Goal: Use online tool/utility: Utilize a website feature to perform a specific function

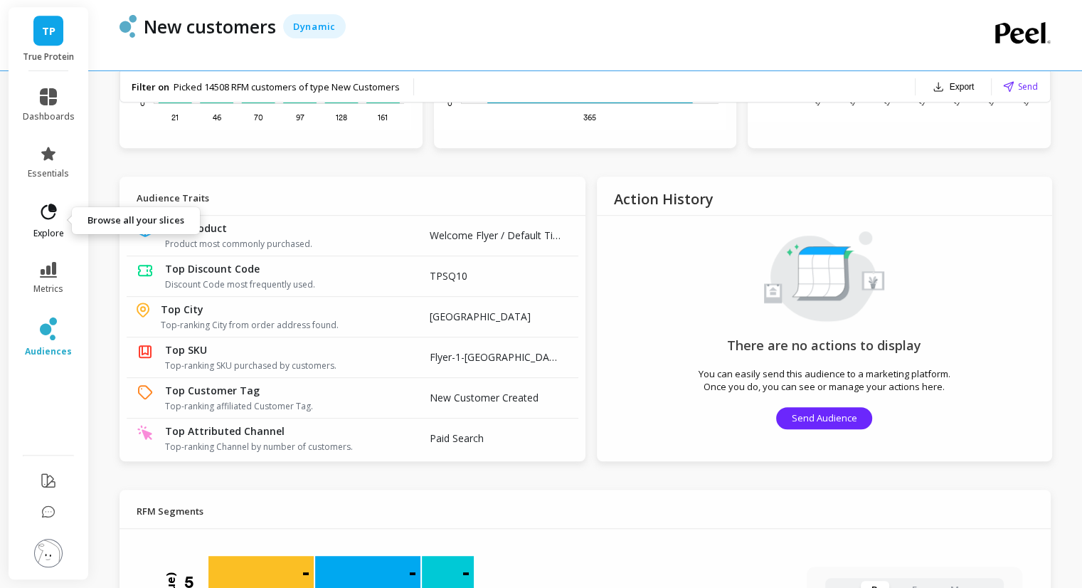
drag, startPoint x: 63, startPoint y: 212, endPoint x: 46, endPoint y: 218, distance: 18.0
click at [46, 218] on icon at bounding box center [49, 211] width 16 height 16
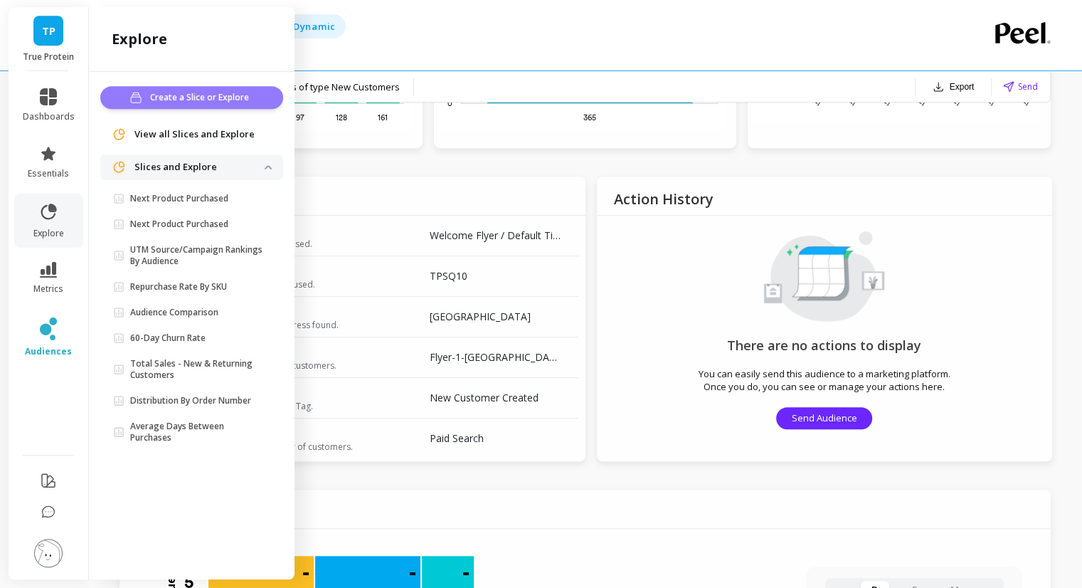
click at [213, 97] on span "Create a Slice or Explore" at bounding box center [201, 97] width 103 height 14
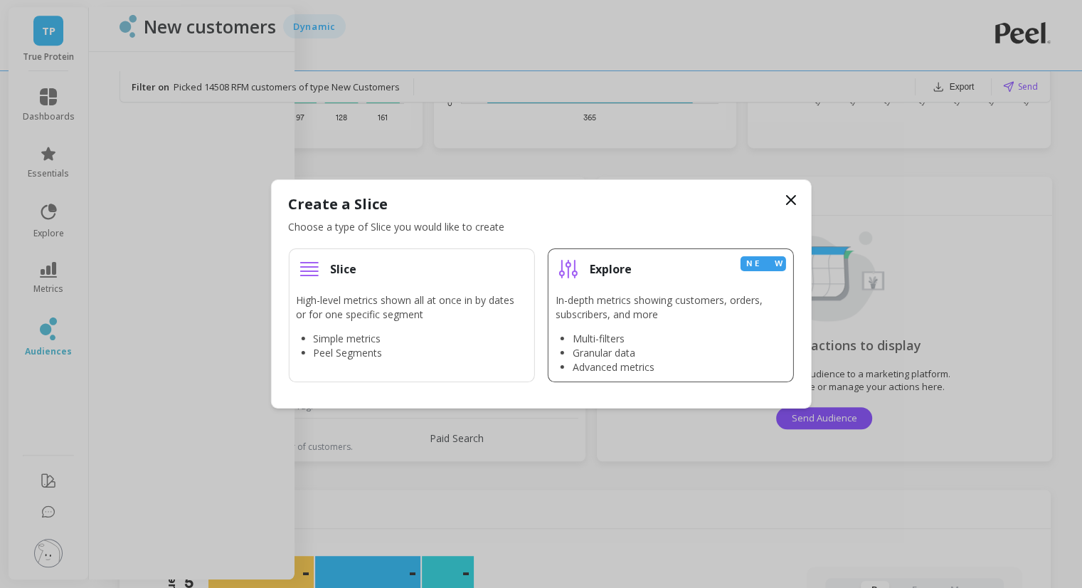
click at [635, 300] on p "In-depth metrics showing customers, orders, subscribers, and more" at bounding box center [671, 307] width 230 height 28
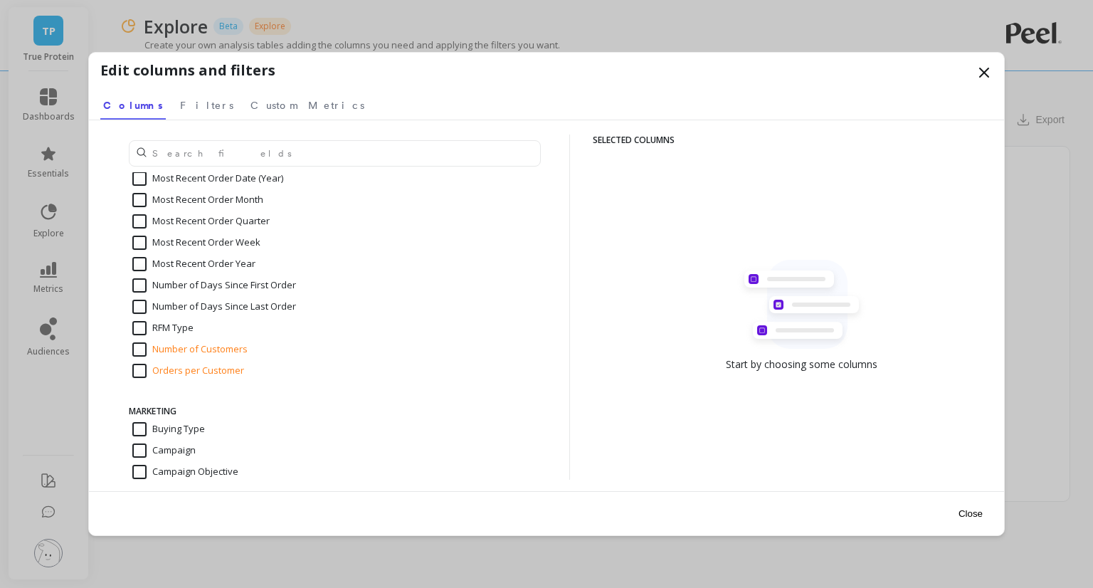
scroll to position [620, 0]
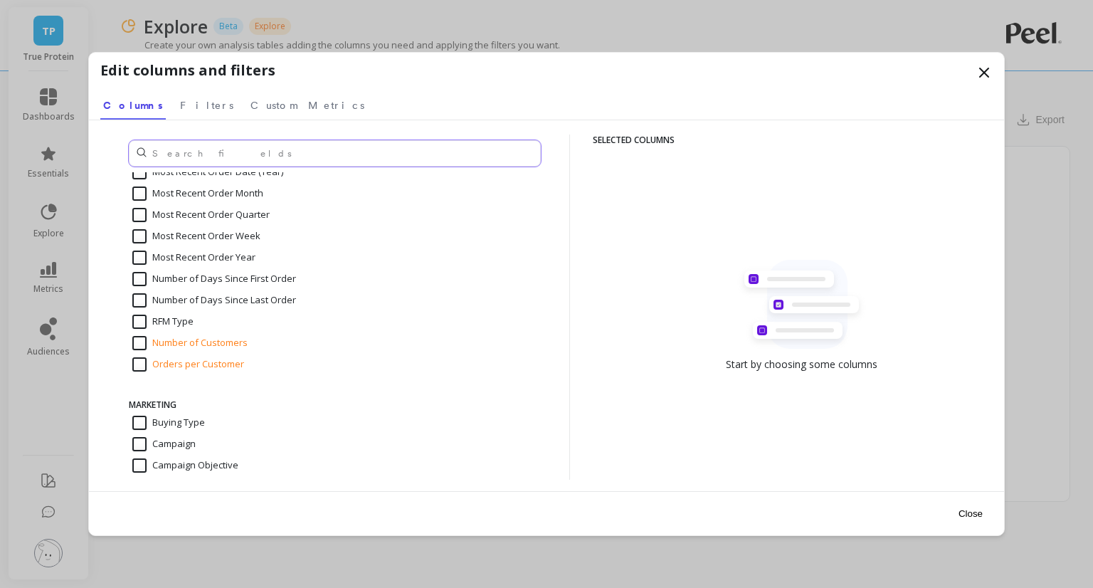
click at [340, 146] on input "text" at bounding box center [335, 153] width 412 height 26
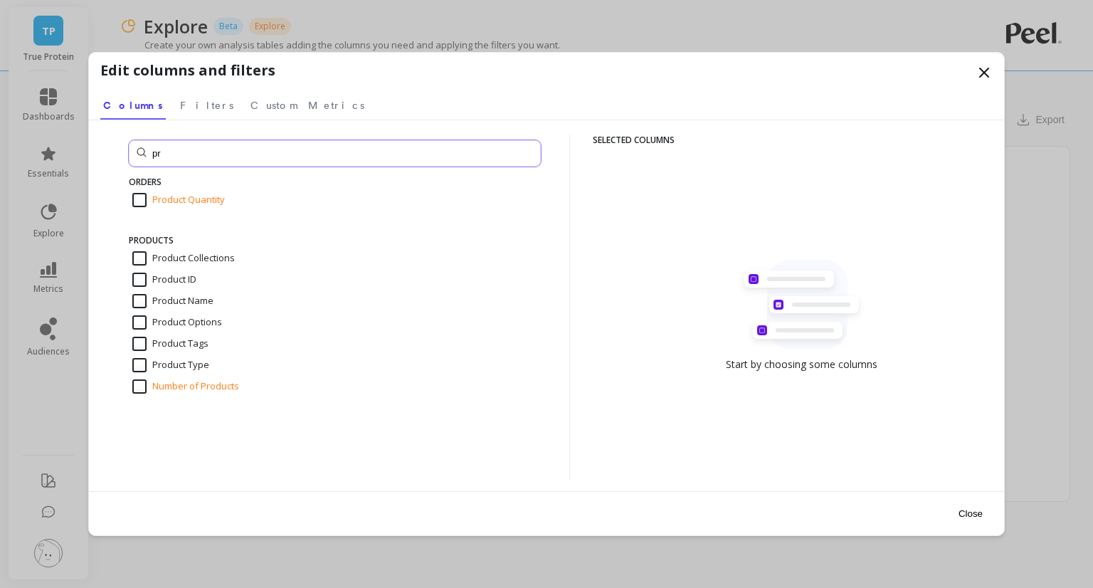
type input "p"
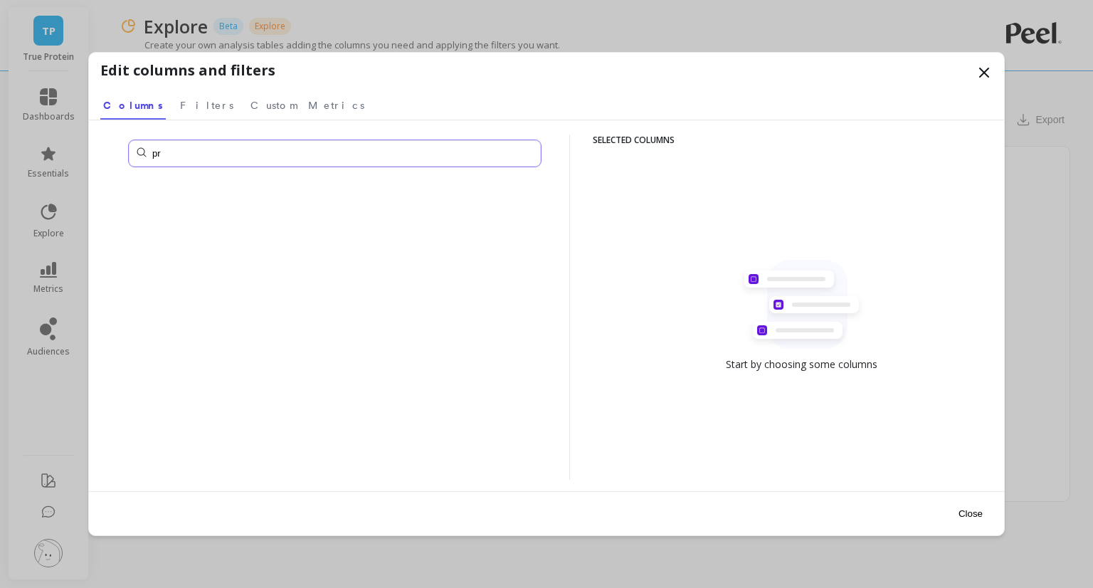
type input "p"
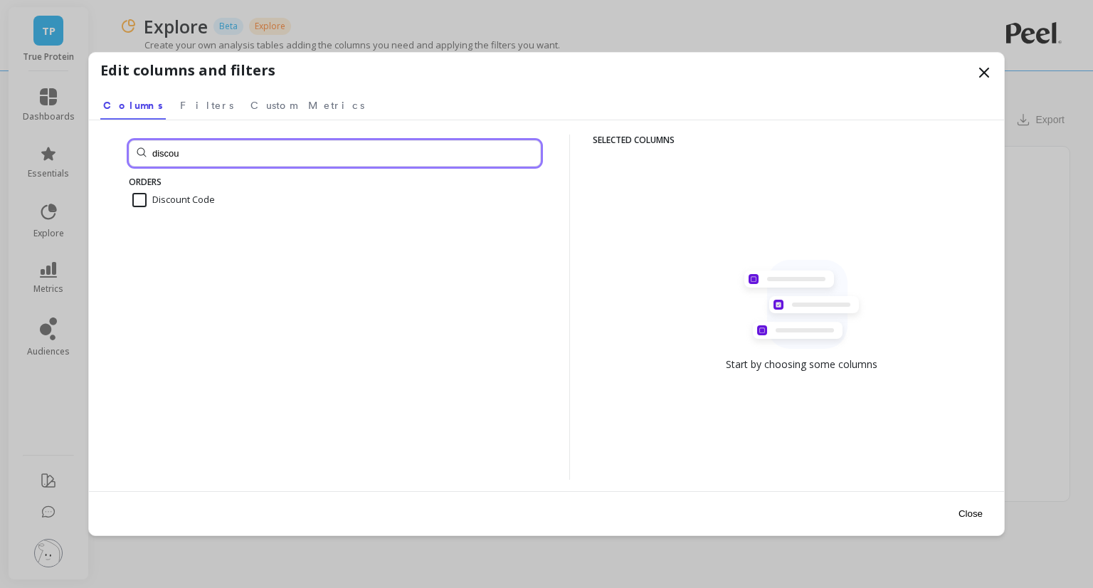
type input "discou"
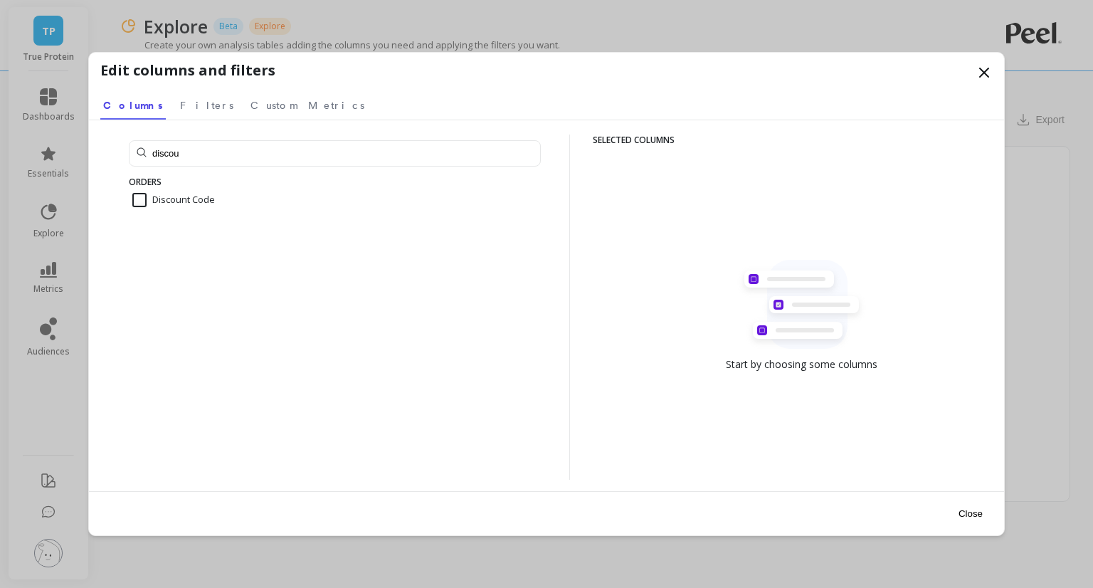
click at [171, 204] on input "Discount Code" at bounding box center [173, 200] width 83 height 14
checkbox input "true"
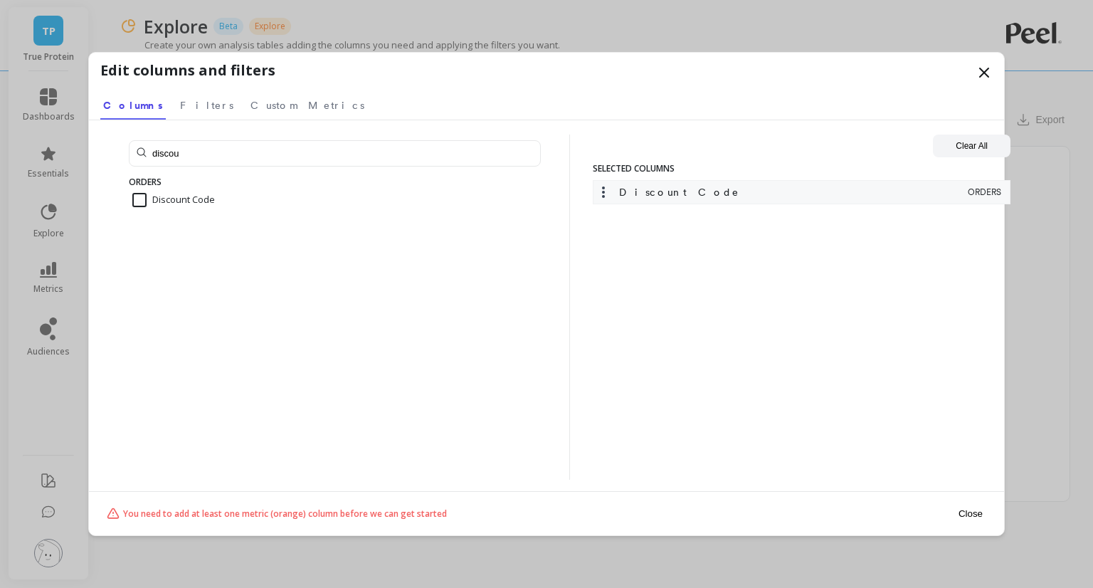
click at [973, 510] on button "Close" at bounding box center [970, 513] width 33 height 32
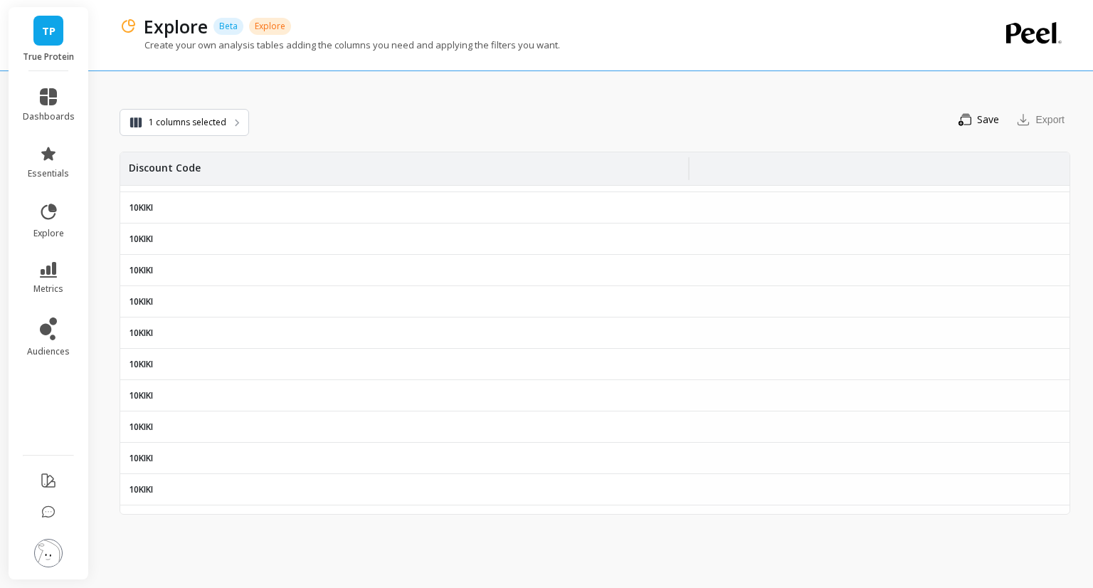
scroll to position [9073, 0]
click at [213, 122] on span "1 columns selected" at bounding box center [188, 122] width 78 height 14
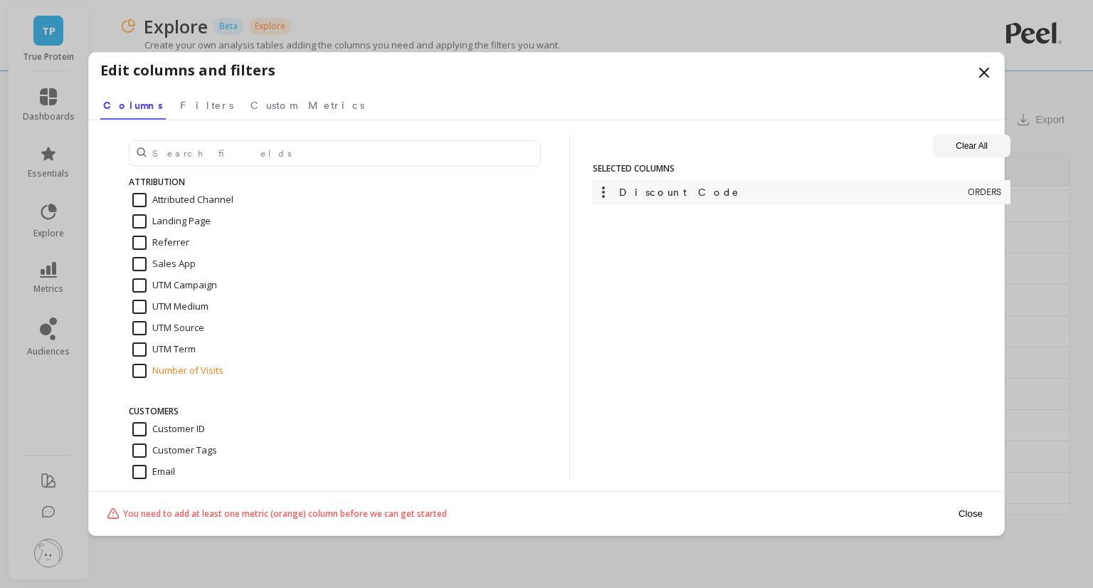
click at [605, 189] on icon at bounding box center [603, 192] width 14 height 14
click at [177, 97] on link "Filters" at bounding box center [206, 103] width 59 height 33
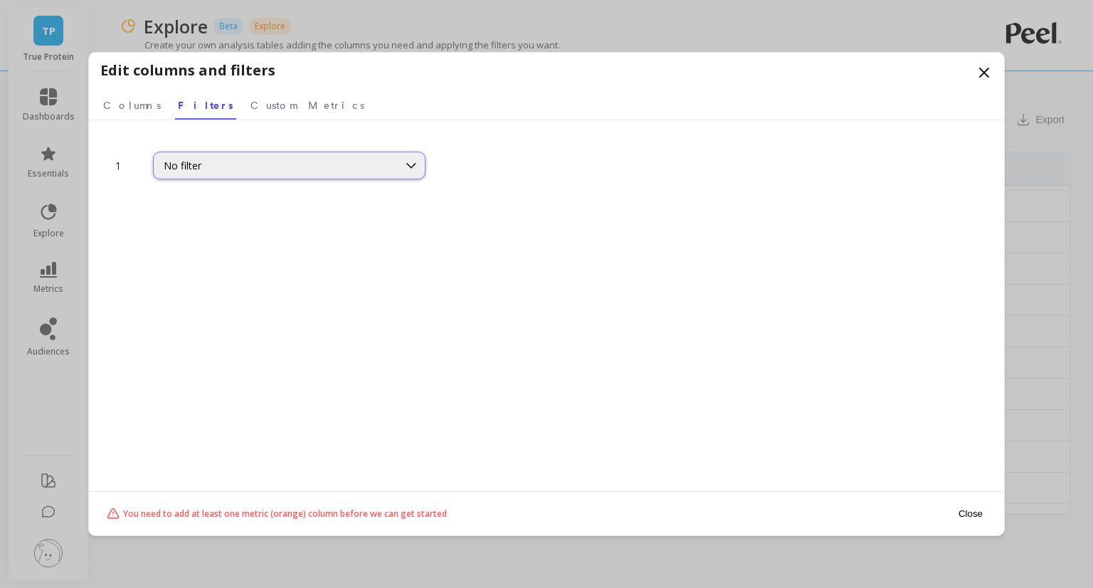
click at [185, 159] on div "No filter" at bounding box center [276, 166] width 224 height 14
type input "disc"
click at [253, 243] on div "Discount Code" at bounding box center [289, 231] width 271 height 25
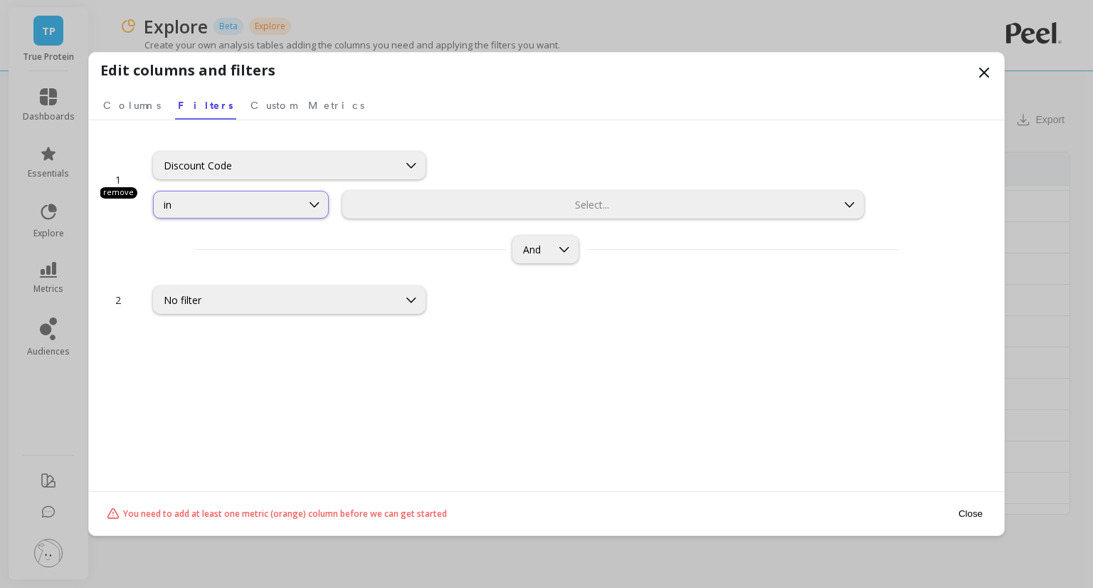
click at [265, 201] on div "in" at bounding box center [227, 205] width 127 height 14
click at [455, 206] on div at bounding box center [589, 205] width 490 height 14
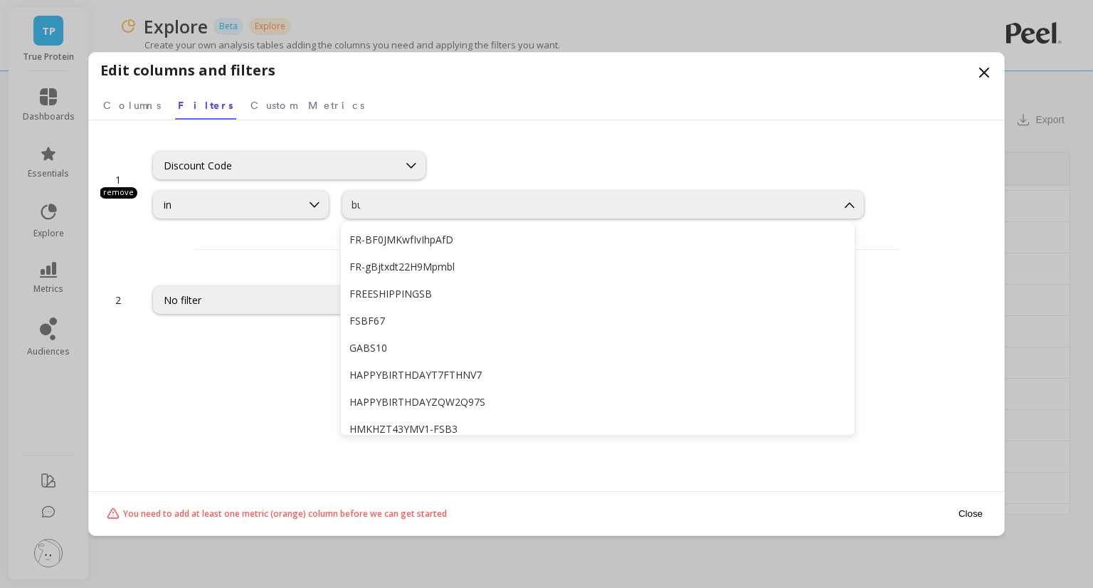
scroll to position [0, 0]
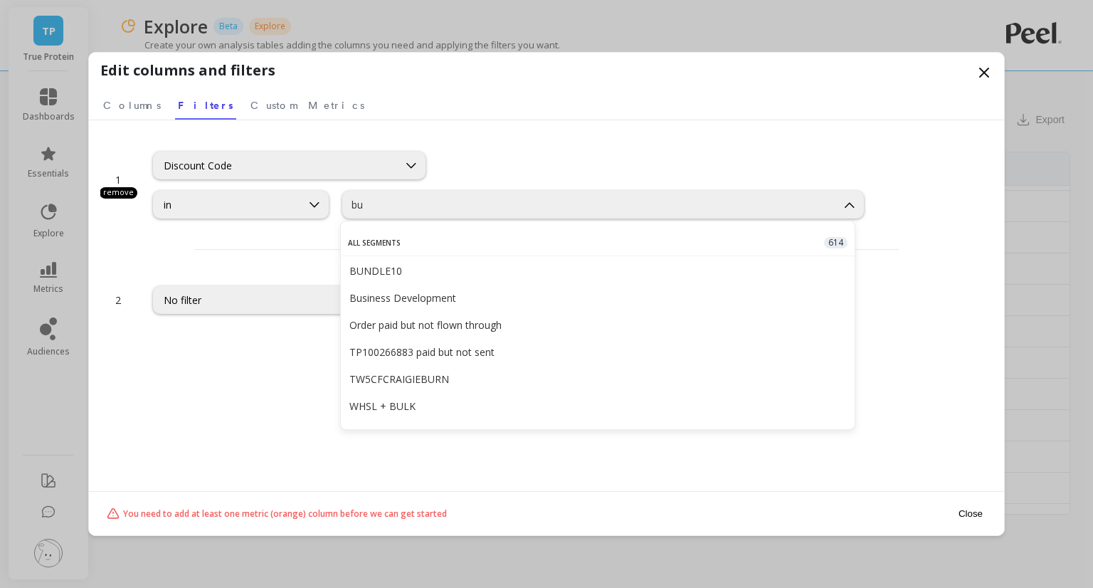
type input "b"
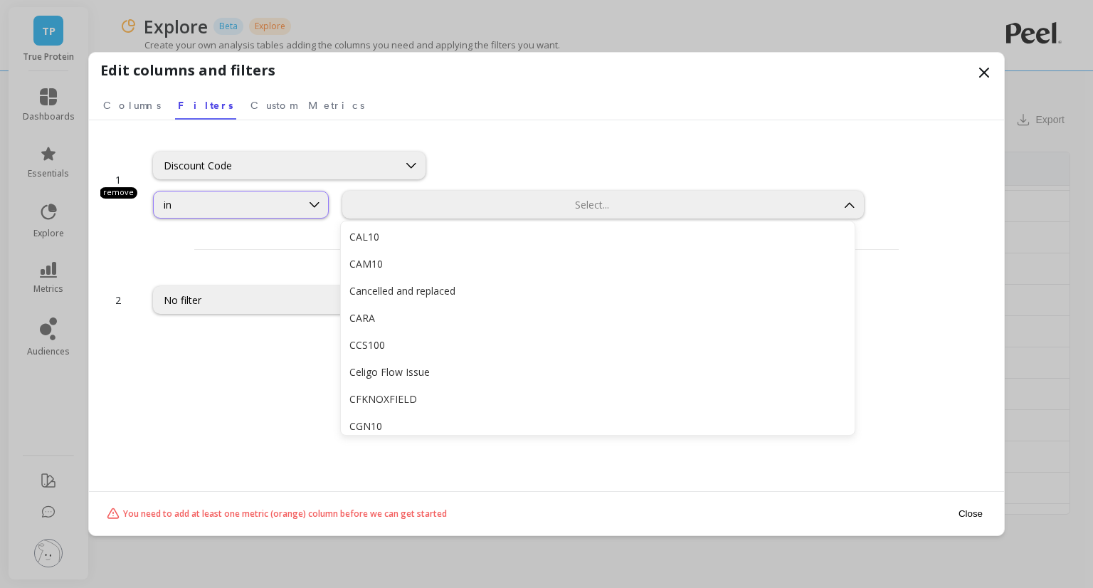
scroll to position [2427, 0]
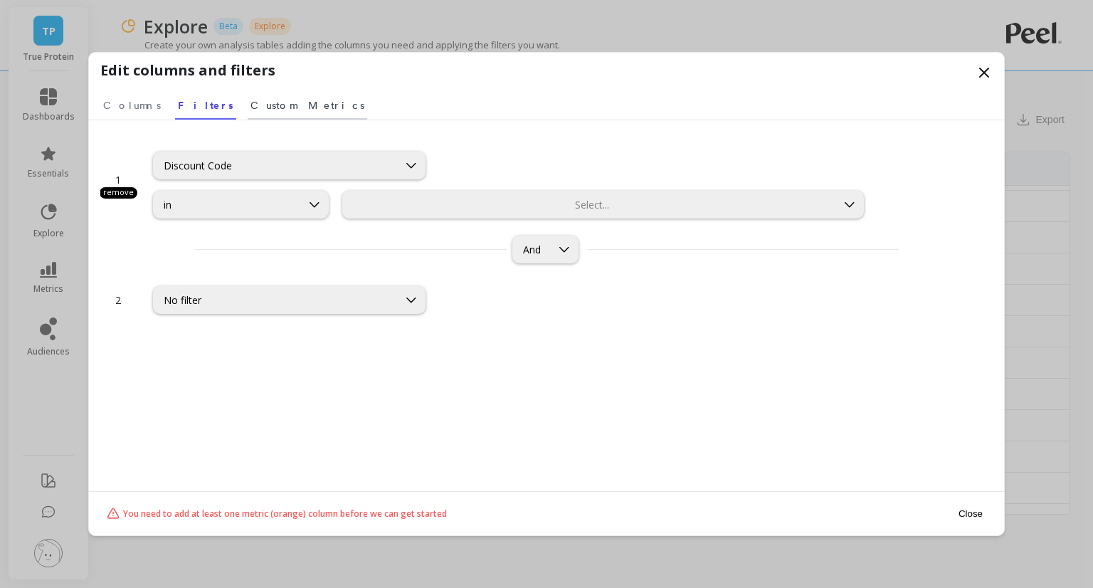
click at [254, 103] on span "Custom Metrics" at bounding box center [307, 105] width 114 height 14
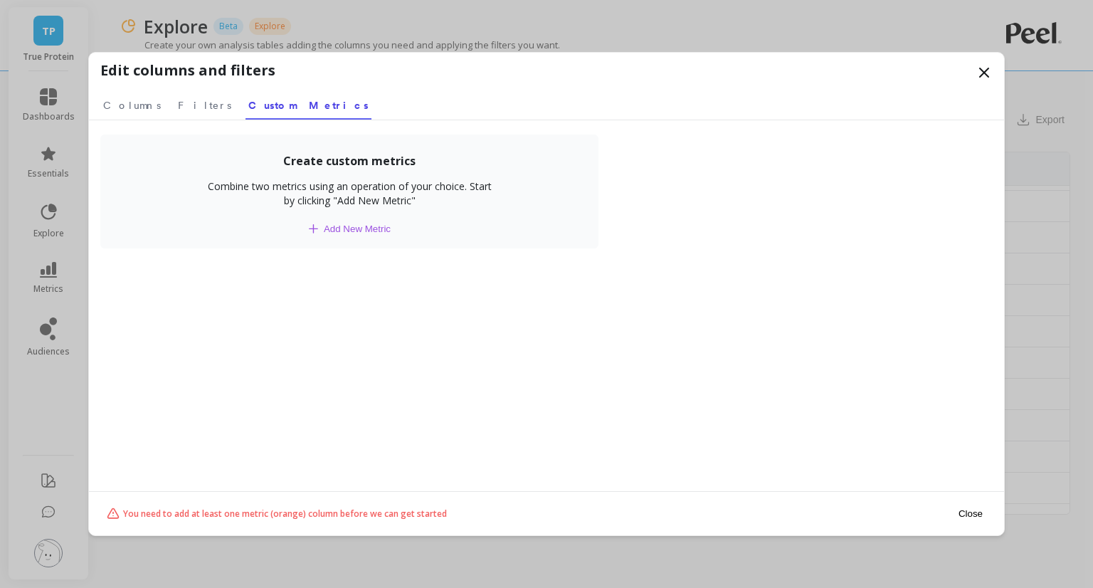
click at [371, 231] on span "Add New Metric" at bounding box center [357, 228] width 67 height 11
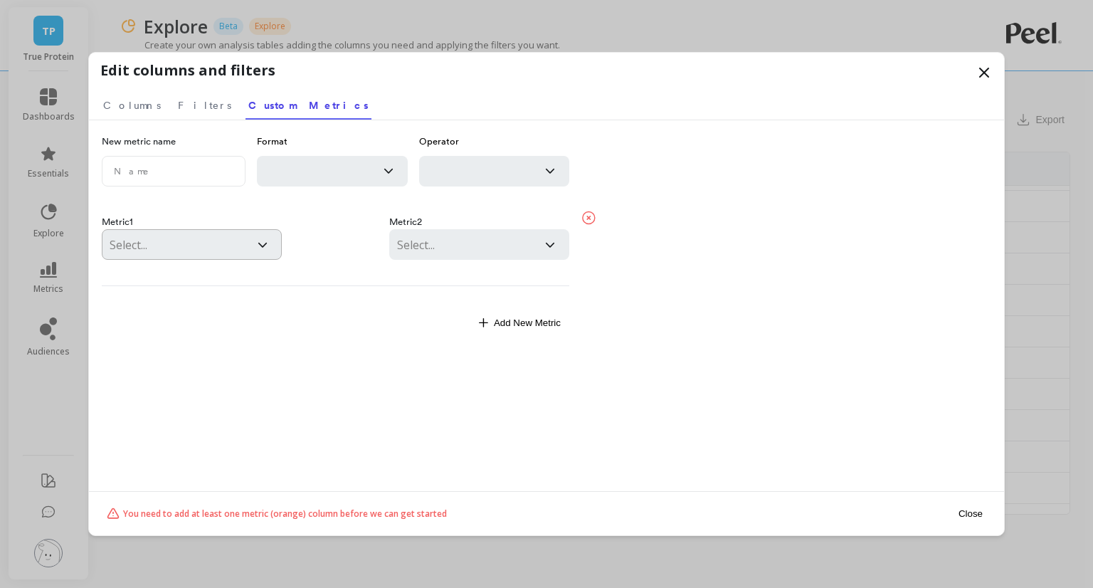
click at [211, 245] on div at bounding box center [176, 245] width 133 height 20
click at [131, 107] on span "Columns" at bounding box center [132, 105] width 58 height 14
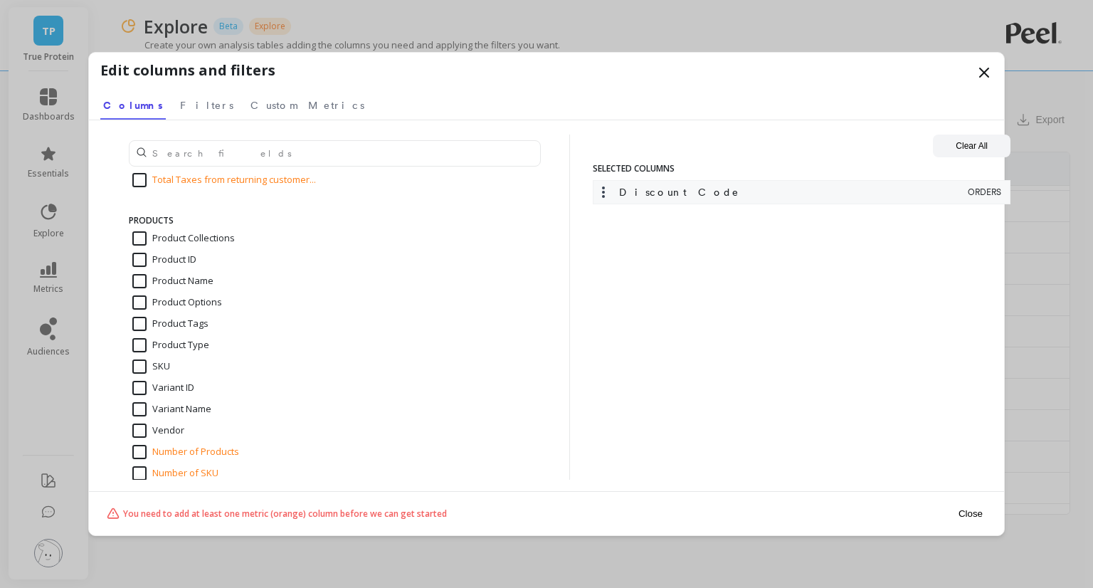
scroll to position [2466, 0]
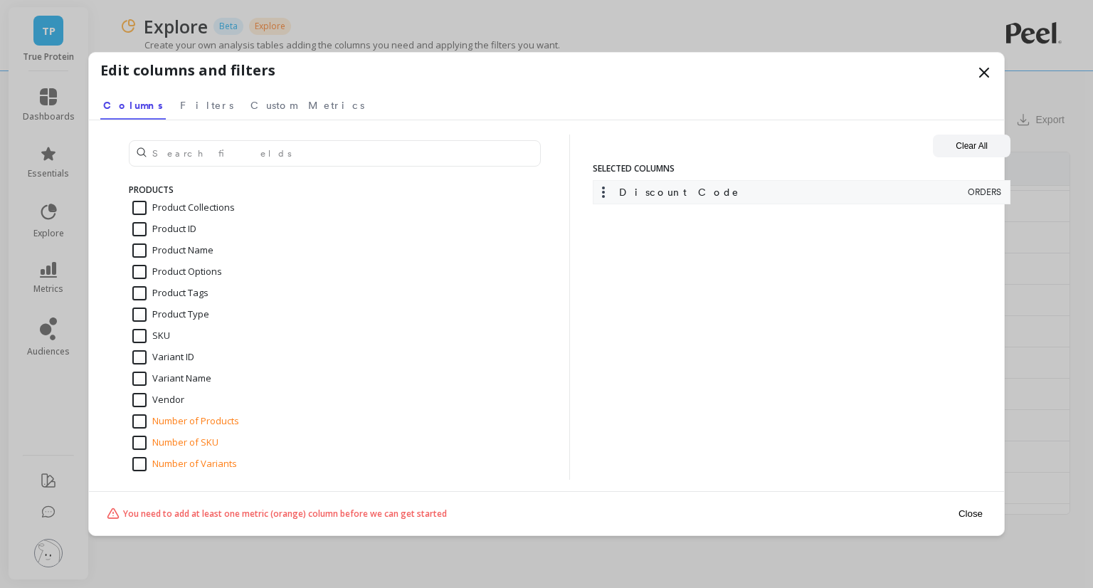
click at [151, 252] on input "Product Name" at bounding box center [172, 250] width 81 height 14
checkbox input "true"
click at [187, 98] on span "Filters" at bounding box center [206, 105] width 53 height 14
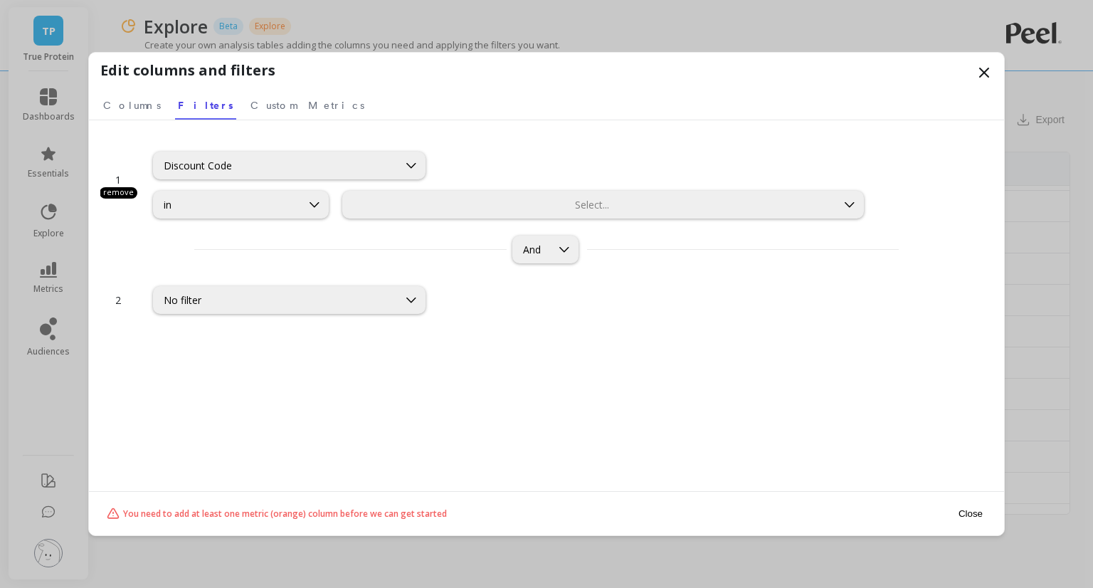
click at [186, 157] on div "Discount Code" at bounding box center [276, 165] width 244 height 16
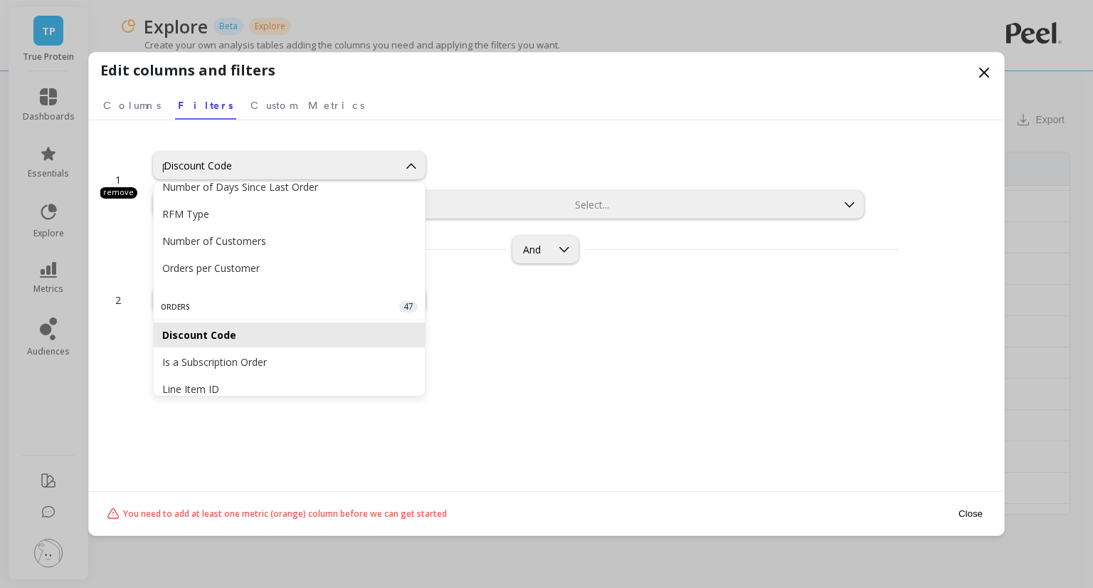
scroll to position [734, 0]
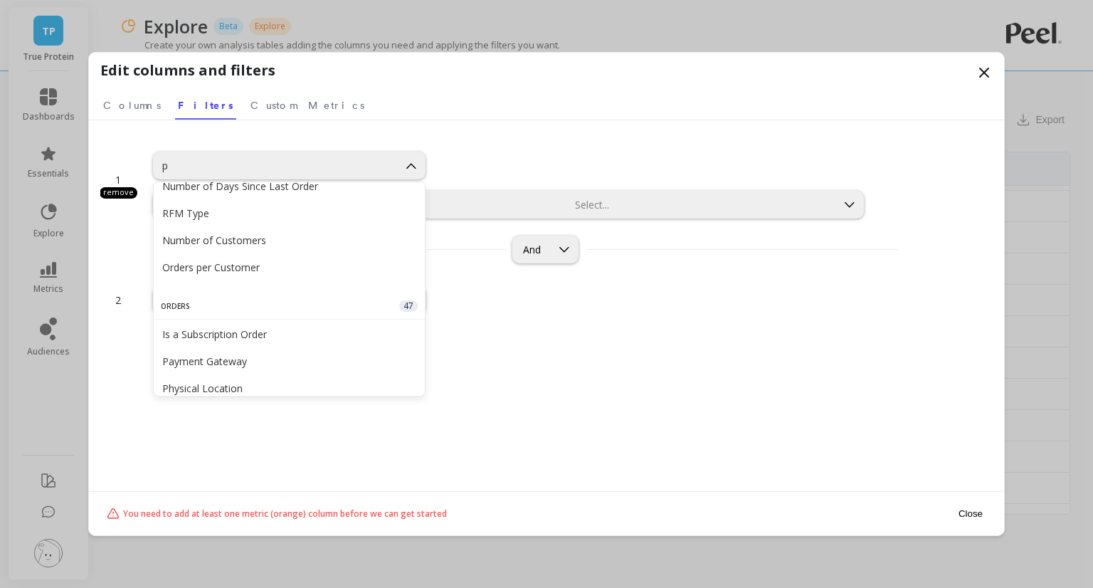
type input "pr"
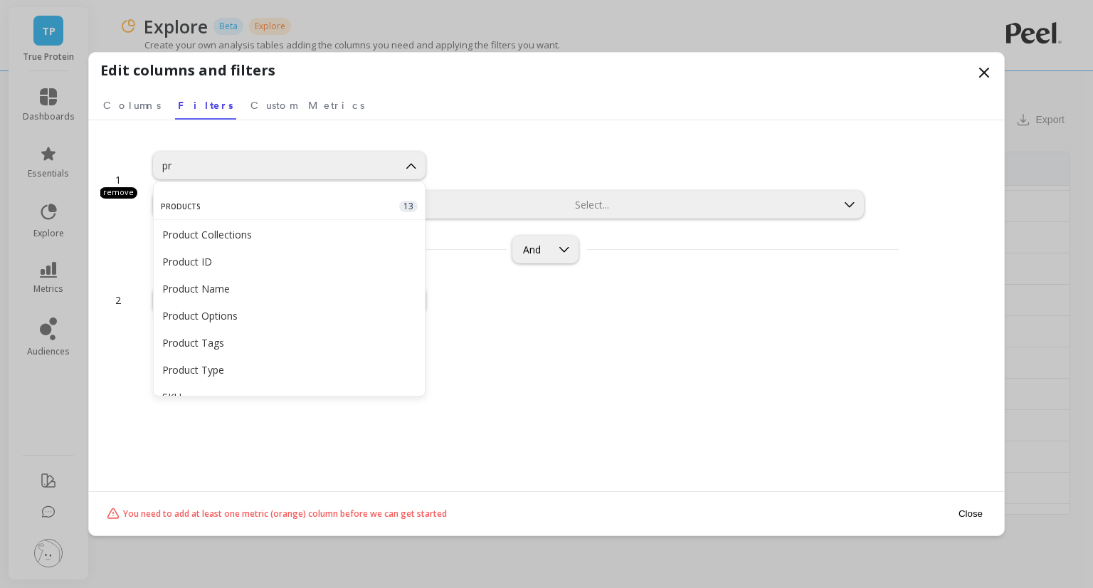
scroll to position [92, 0]
click at [219, 291] on div "Product Name" at bounding box center [289, 287] width 254 height 14
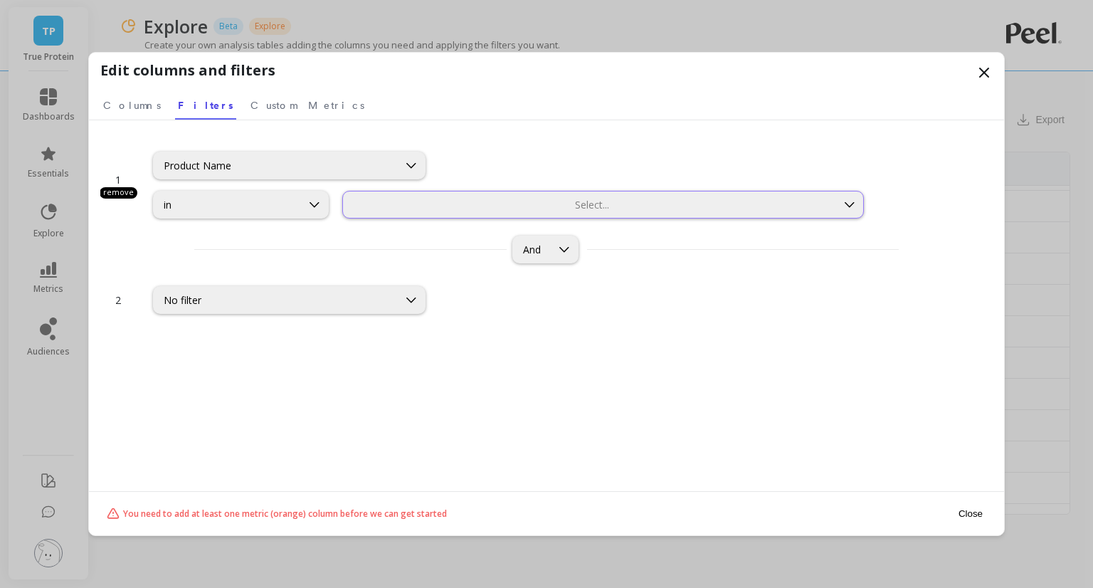
click at [422, 200] on div at bounding box center [589, 205] width 490 height 14
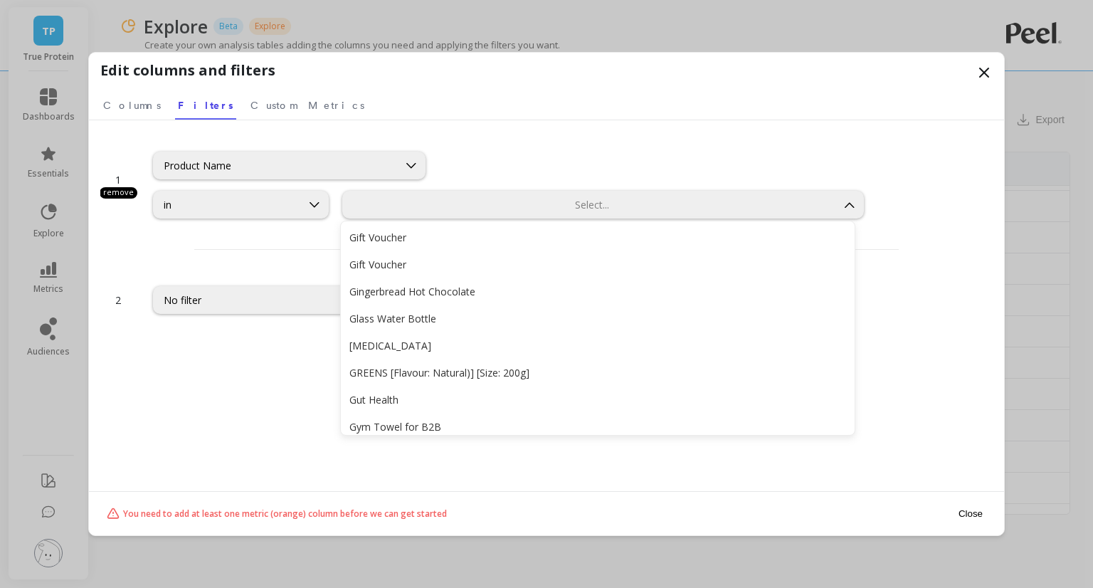
scroll to position [2291, 0]
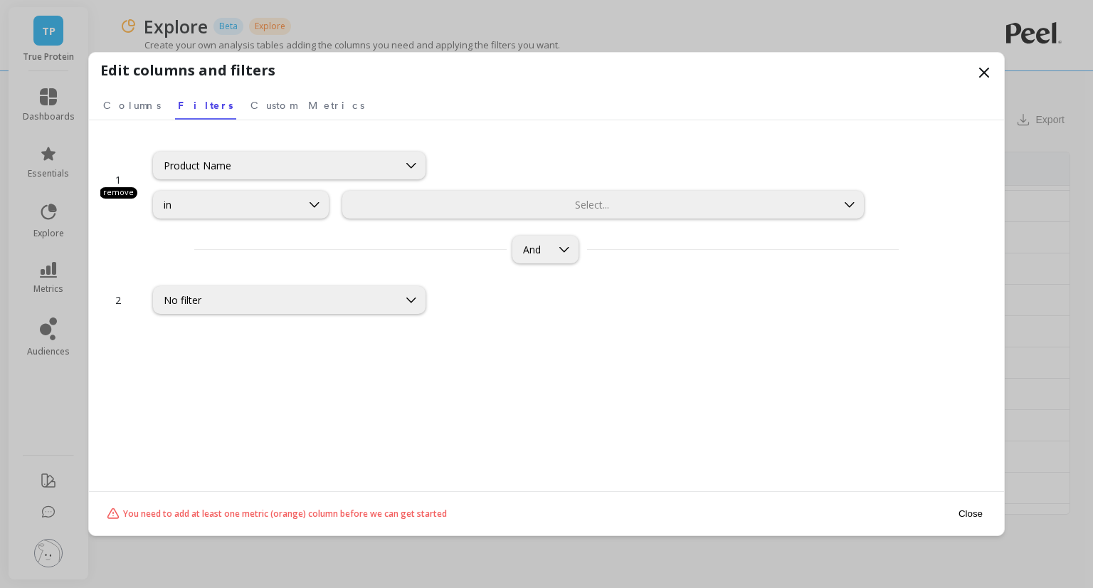
click at [985, 76] on icon at bounding box center [983, 72] width 17 height 17
click at [985, 73] on icon at bounding box center [984, 72] width 9 height 9
click at [968, 521] on button "Close" at bounding box center [970, 513] width 33 height 32
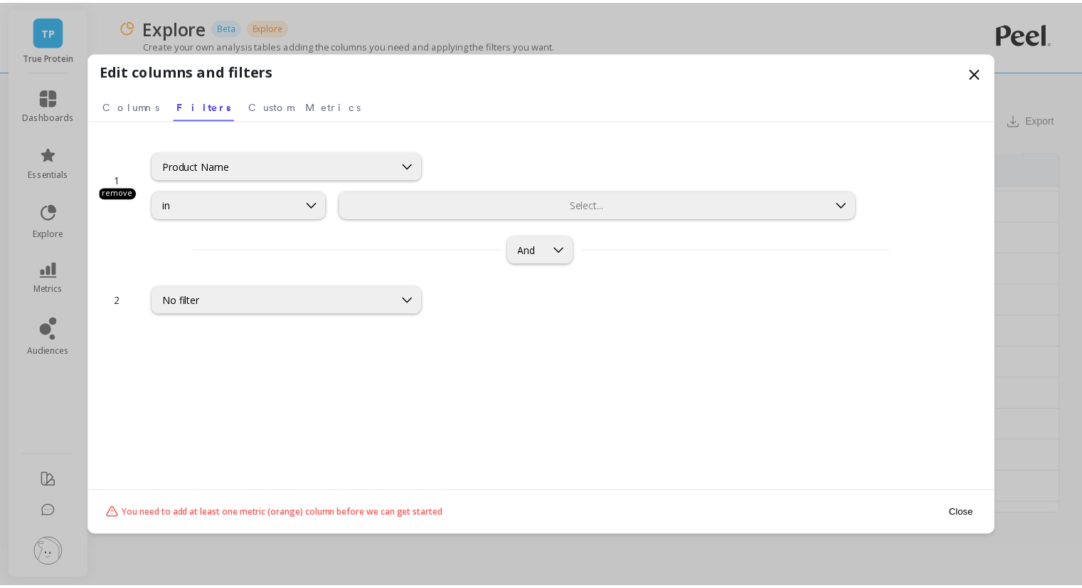
scroll to position [0, 0]
